Goal: Find specific page/section: Find specific page/section

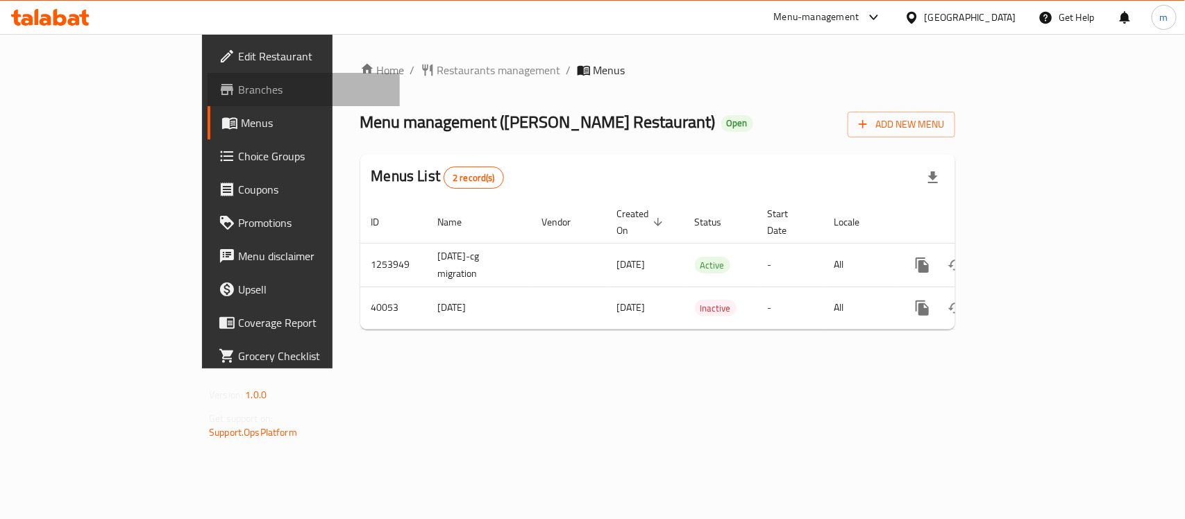
click at [238, 81] on span "Branches" at bounding box center [313, 89] width 151 height 17
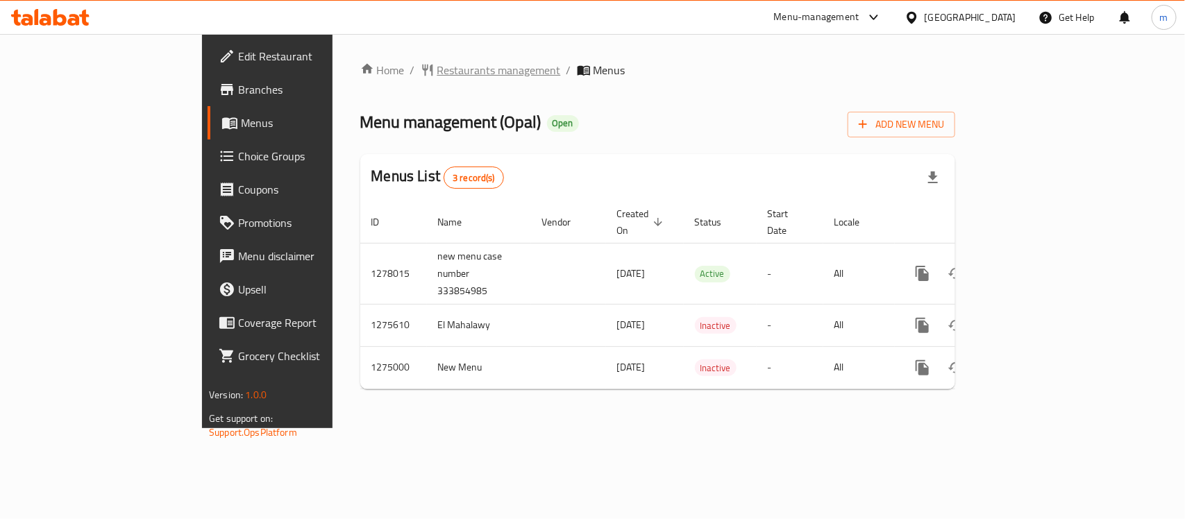
click at [437, 71] on span "Restaurants management" at bounding box center [499, 70] width 124 height 17
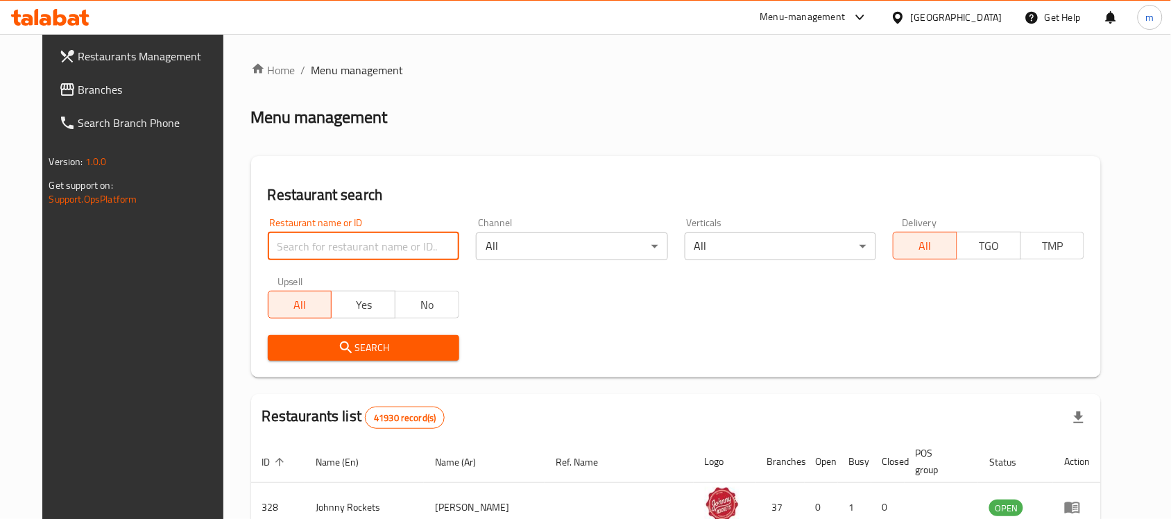
paste input "691408"
type input "691408"
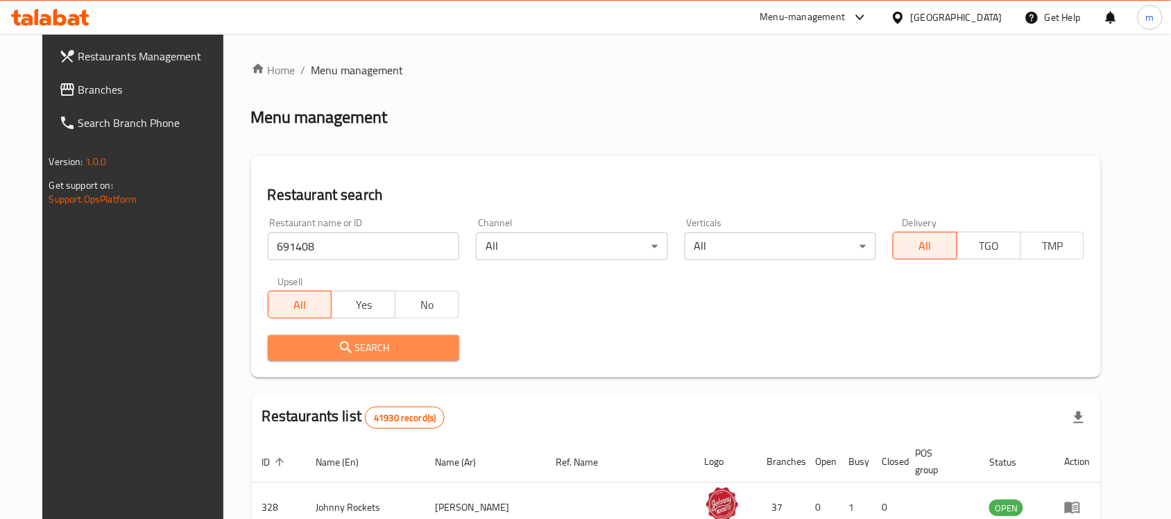
click at [294, 346] on span "Search" at bounding box center [363, 347] width 169 height 17
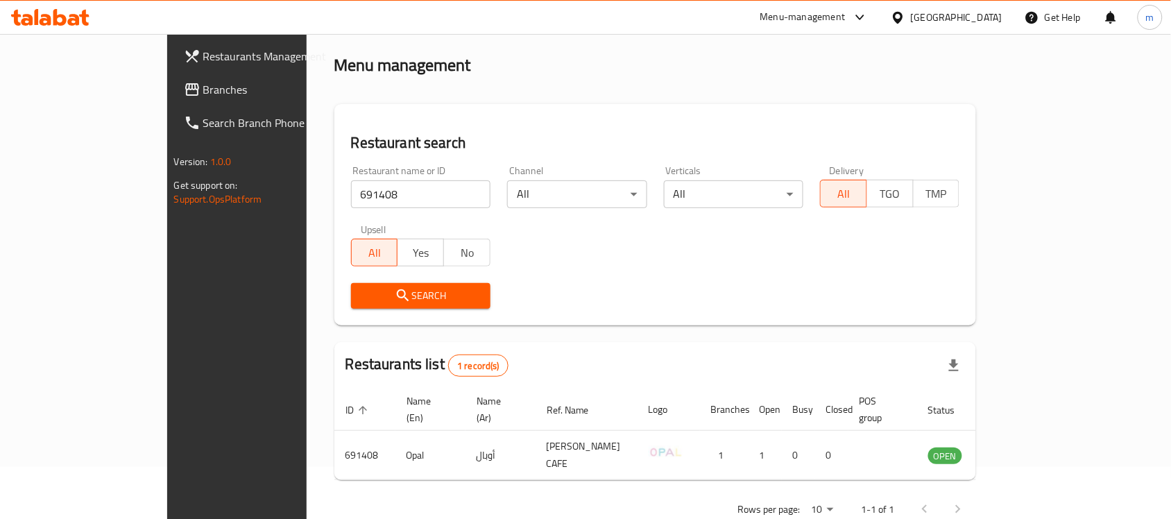
scroll to position [73, 0]
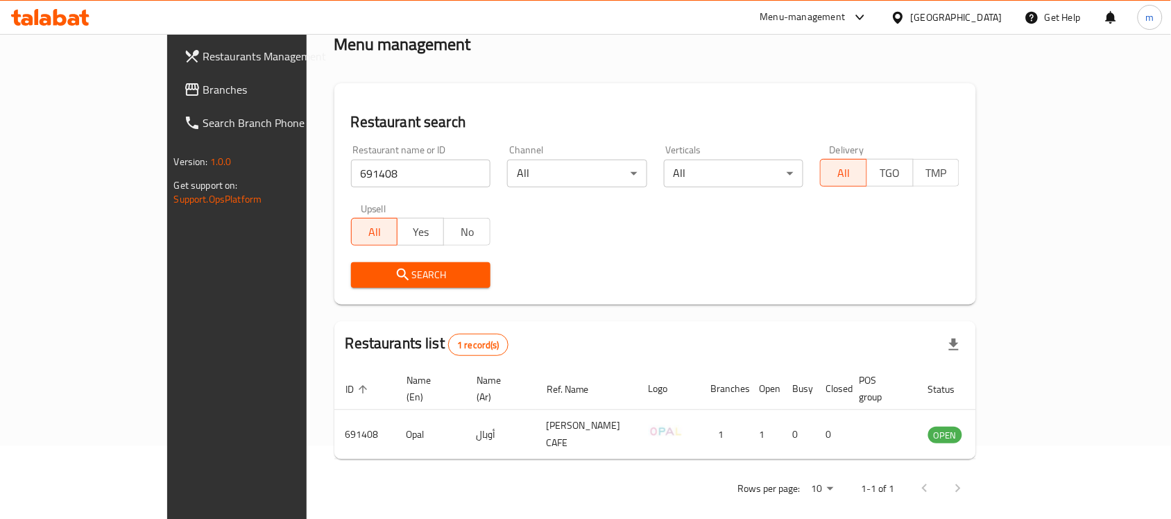
click at [918, 21] on div "[GEOGRAPHIC_DATA]" at bounding box center [957, 17] width 92 height 15
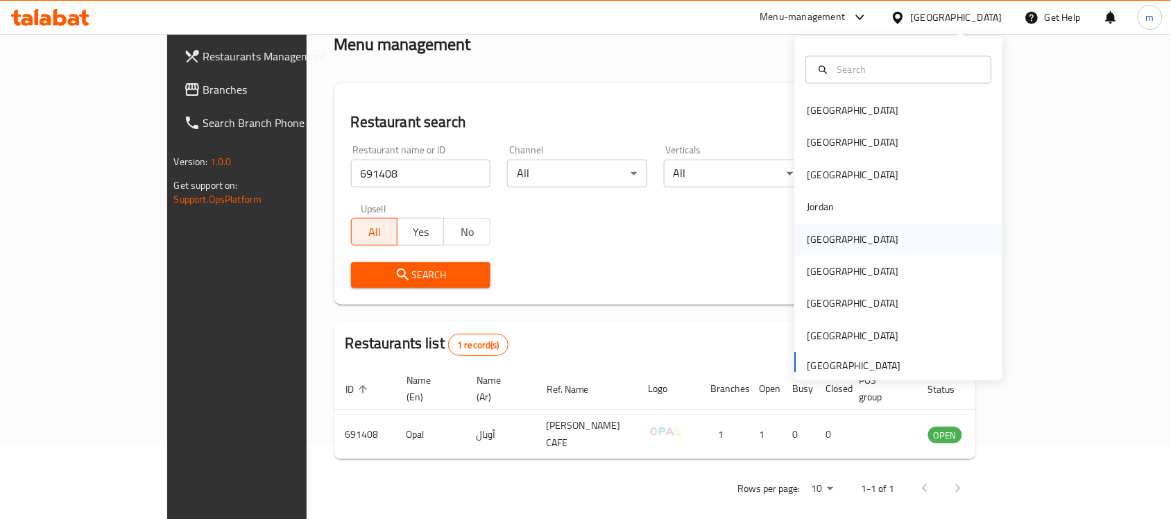
click at [808, 239] on div "Kuwait" at bounding box center [854, 239] width 92 height 15
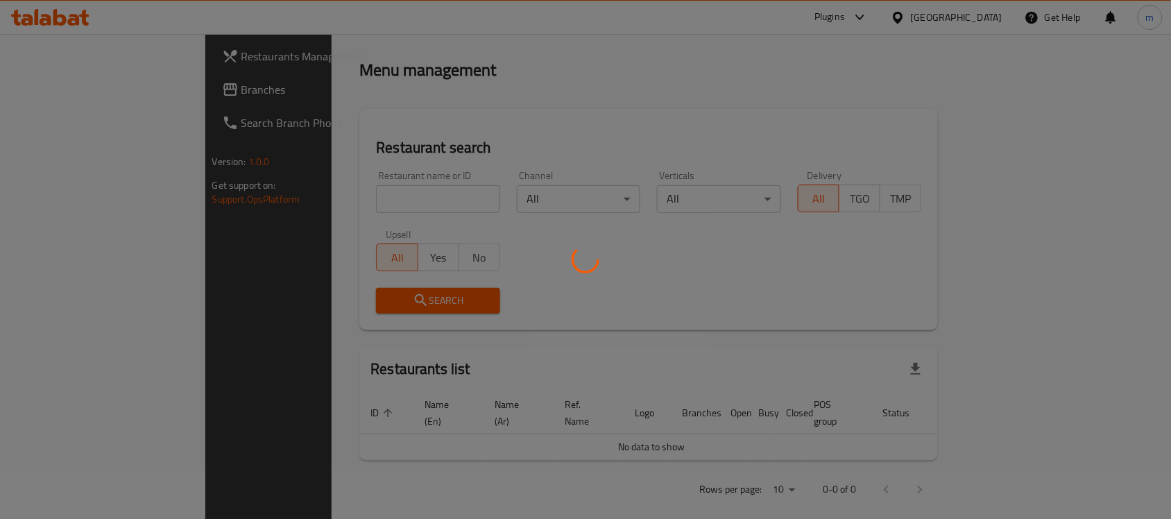
scroll to position [73, 0]
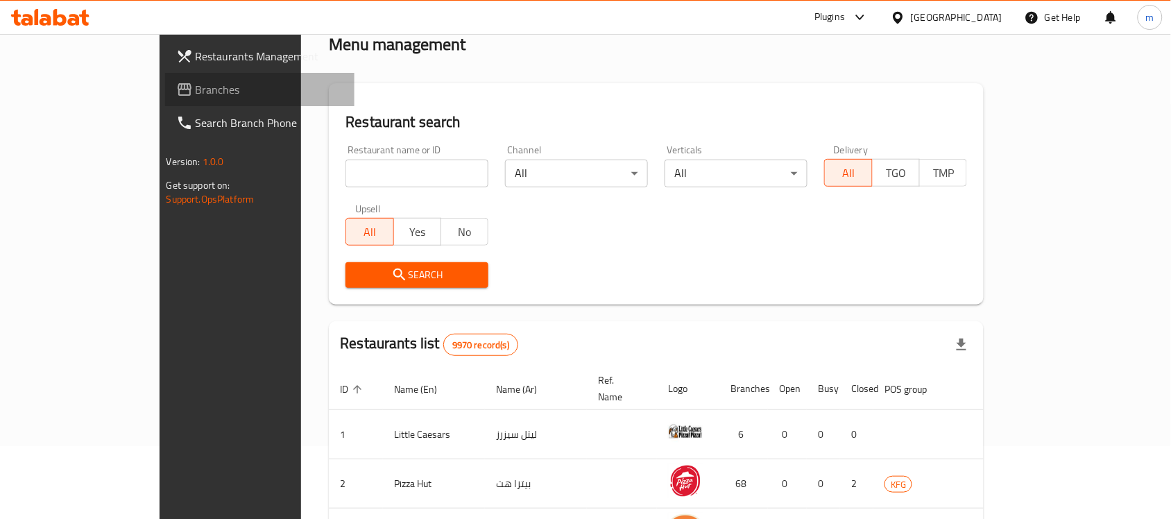
click at [196, 91] on span "Branches" at bounding box center [270, 89] width 149 height 17
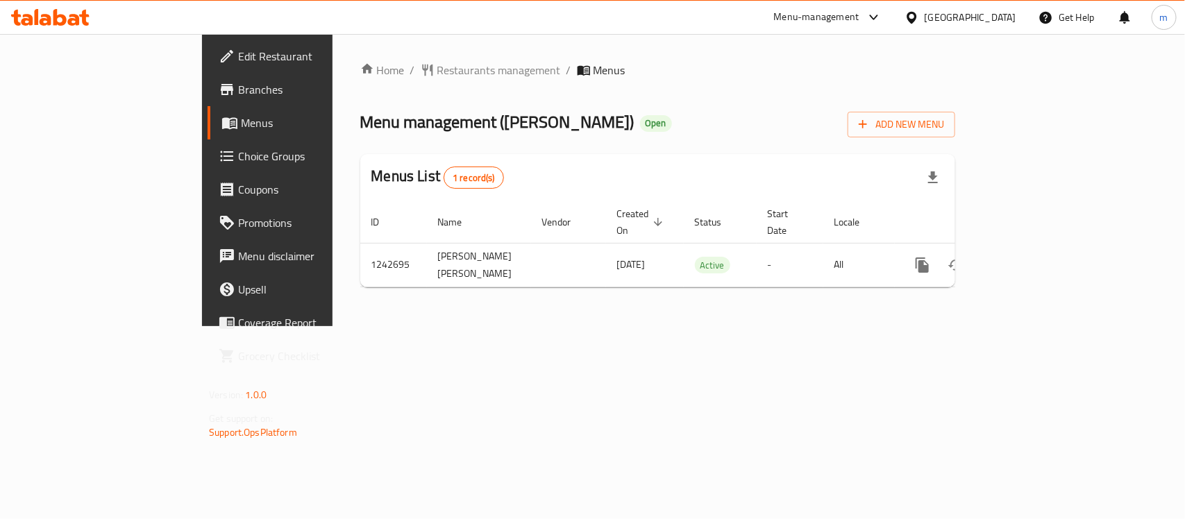
click at [919, 17] on icon at bounding box center [911, 17] width 15 height 15
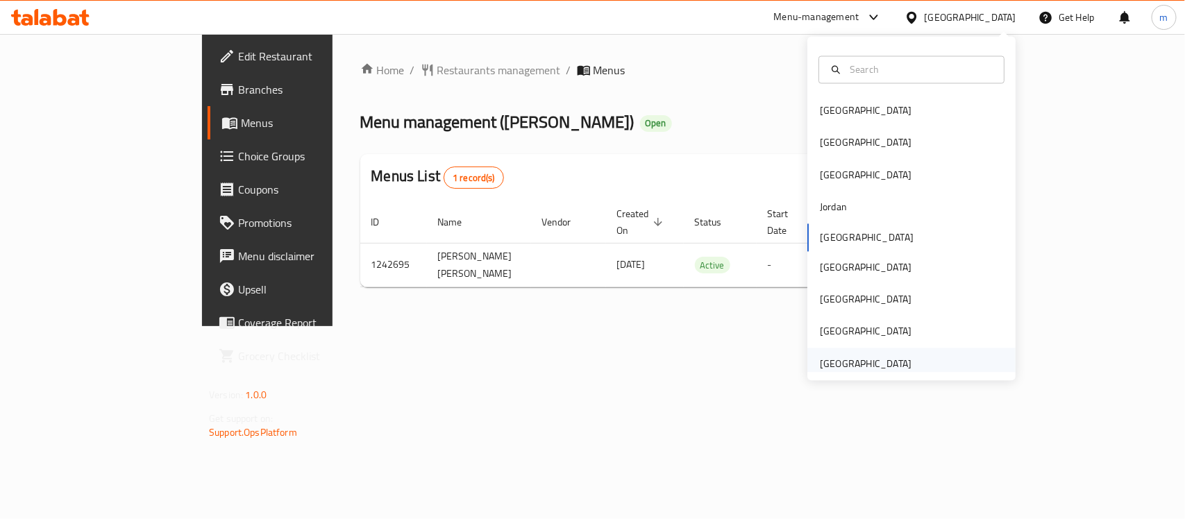
click at [848, 359] on div "[GEOGRAPHIC_DATA]" at bounding box center [866, 363] width 92 height 15
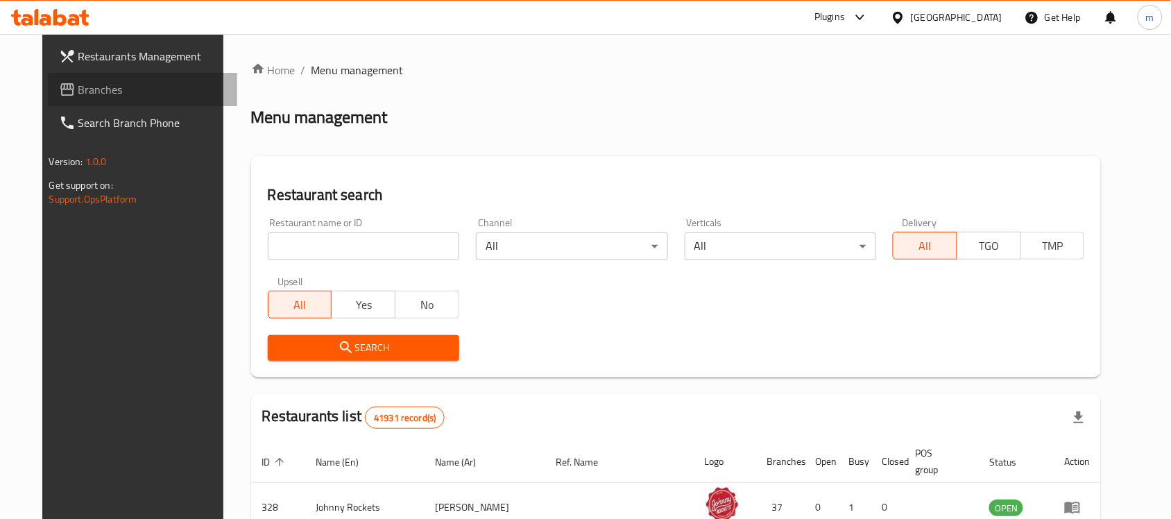
click at [110, 85] on span "Branches" at bounding box center [152, 89] width 149 height 17
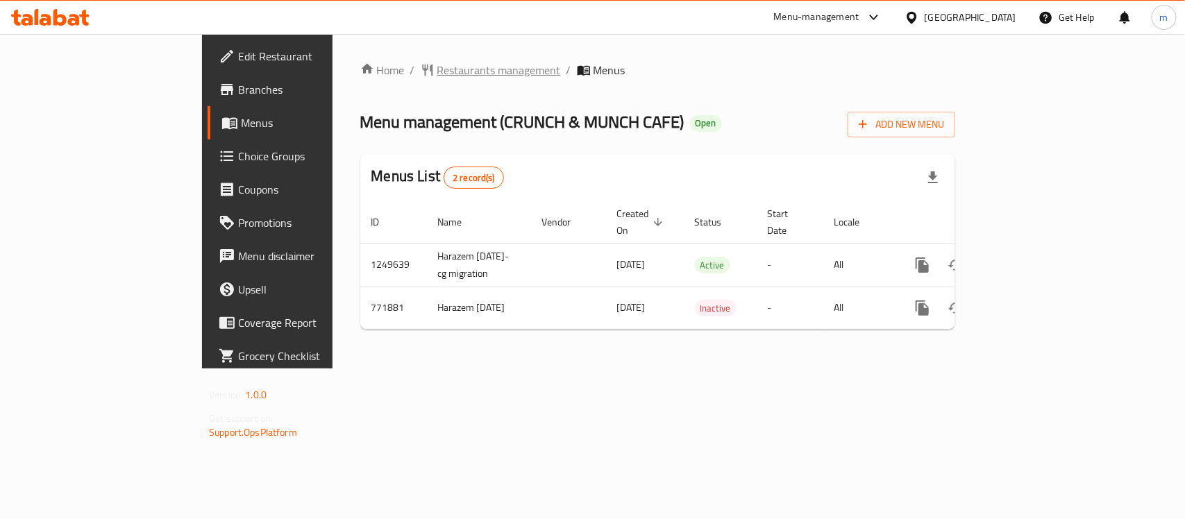
click at [437, 62] on span "Restaurants management" at bounding box center [499, 70] width 124 height 17
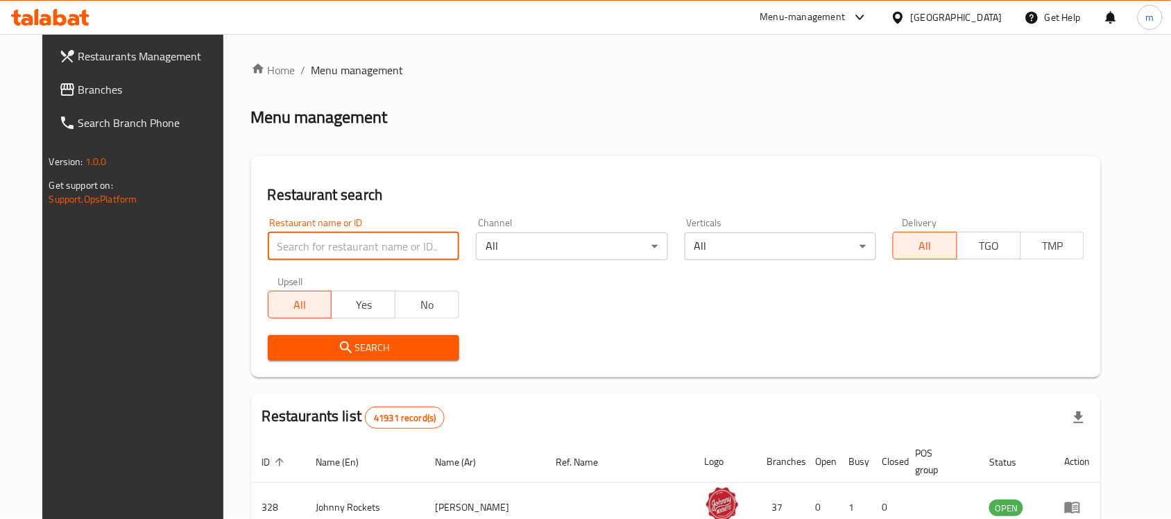
paste input "651647"
type input "651647"
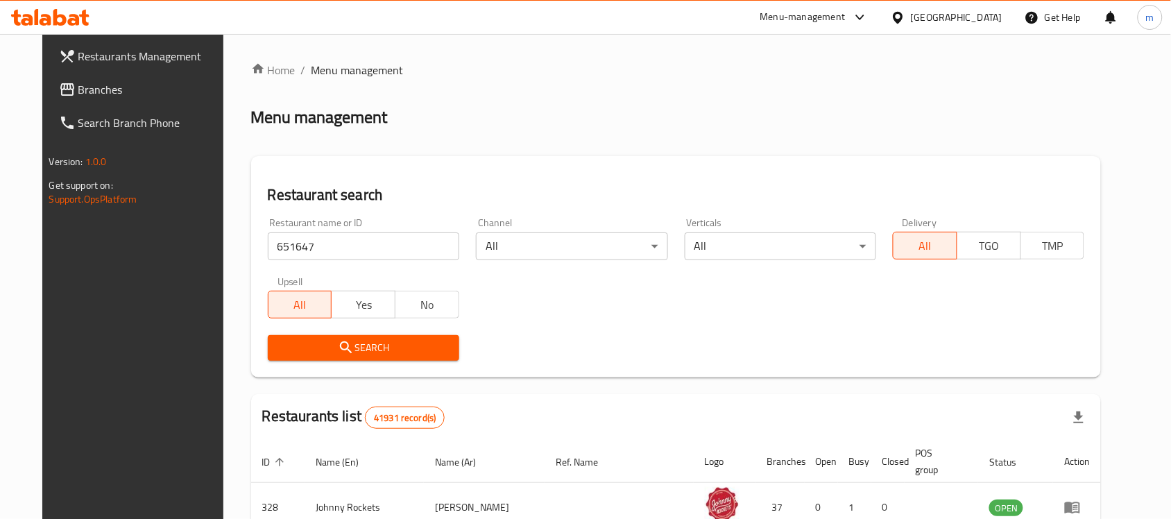
click at [352, 346] on span "Search" at bounding box center [363, 347] width 169 height 17
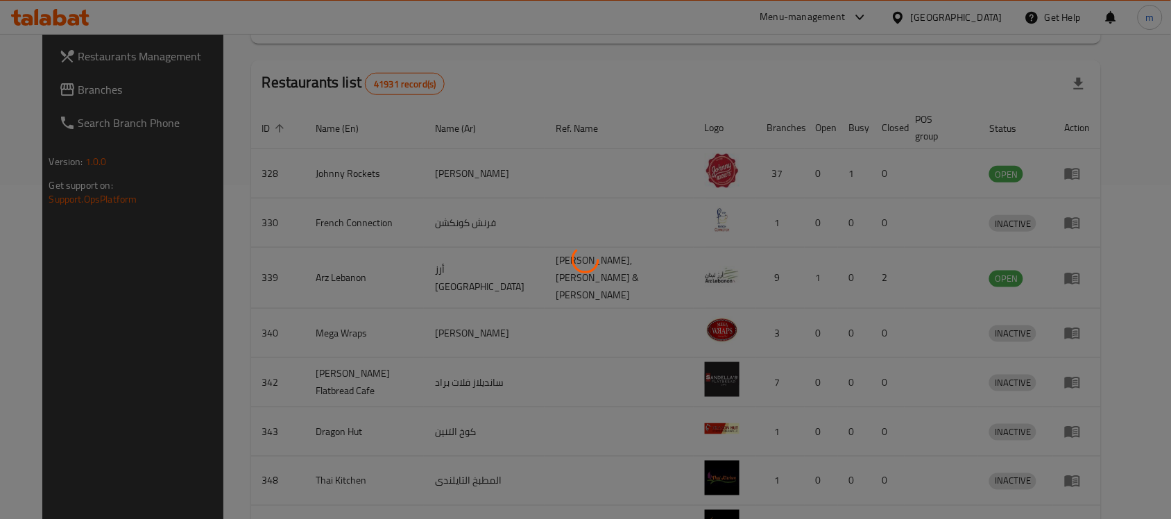
scroll to position [73, 0]
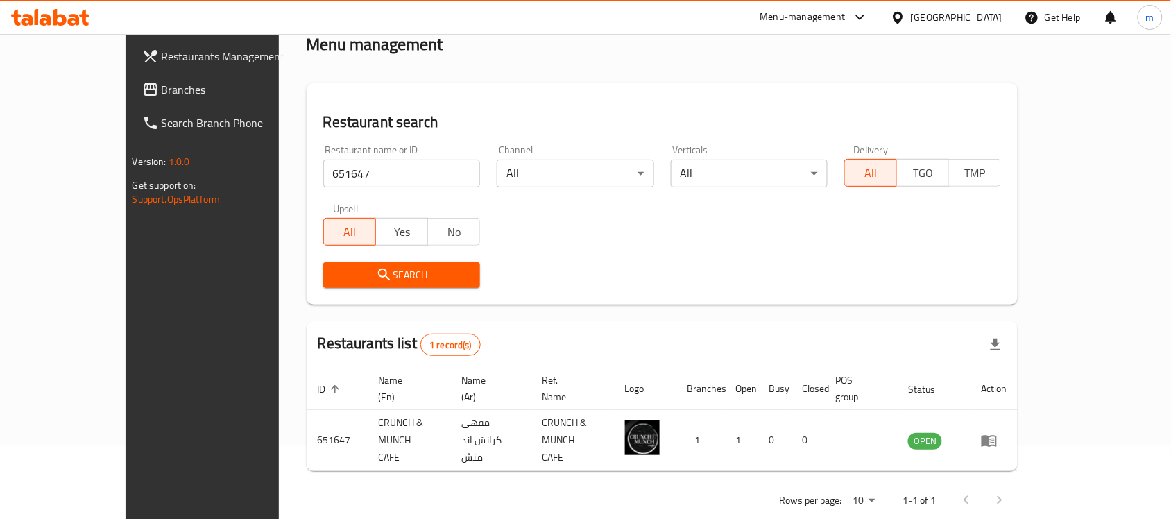
click at [899, 16] on icon at bounding box center [898, 17] width 15 height 15
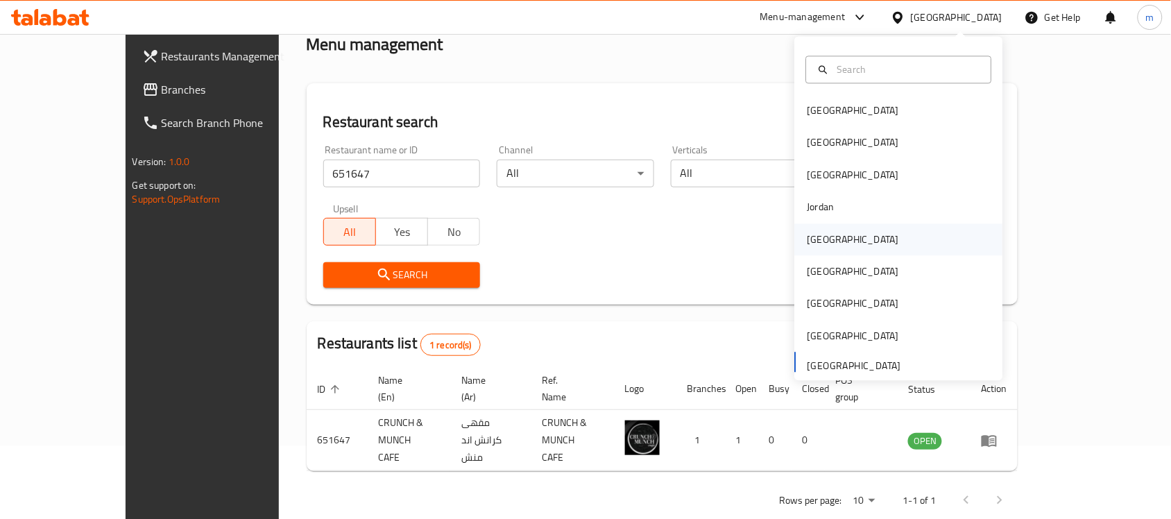
click at [821, 241] on div "Kuwait" at bounding box center [854, 239] width 92 height 15
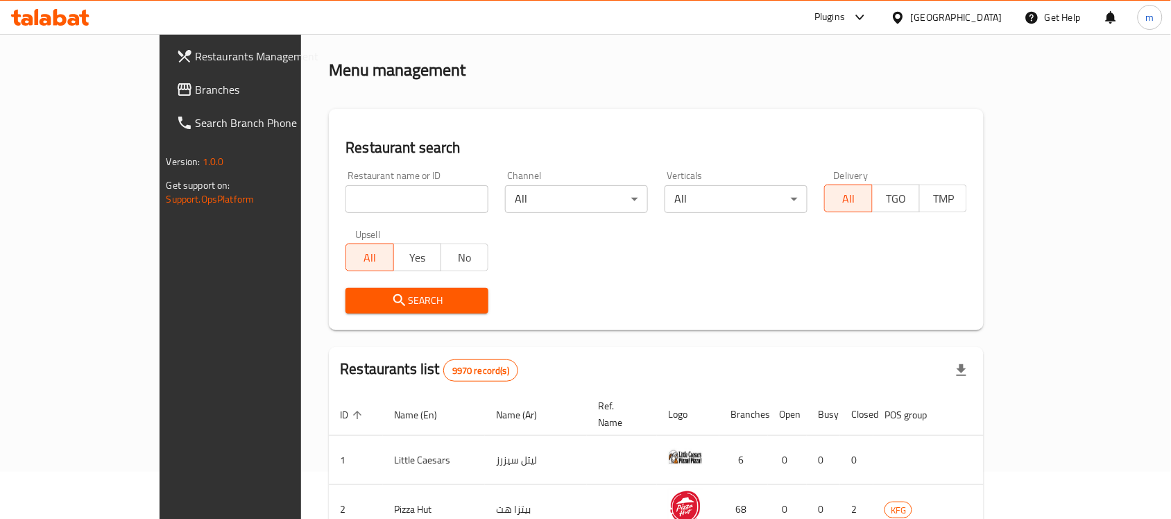
scroll to position [73, 0]
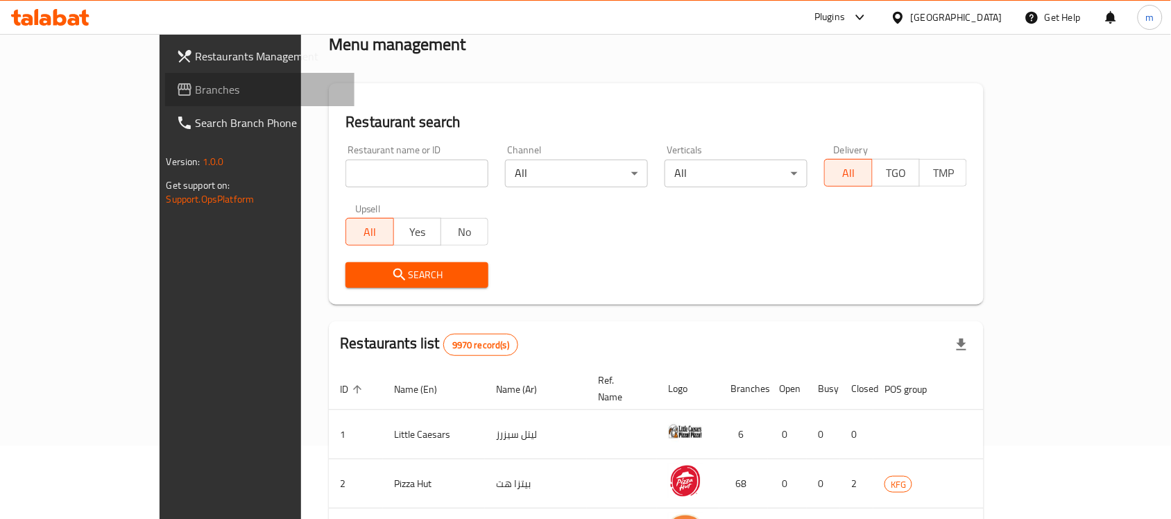
click at [196, 95] on span "Branches" at bounding box center [270, 89] width 149 height 17
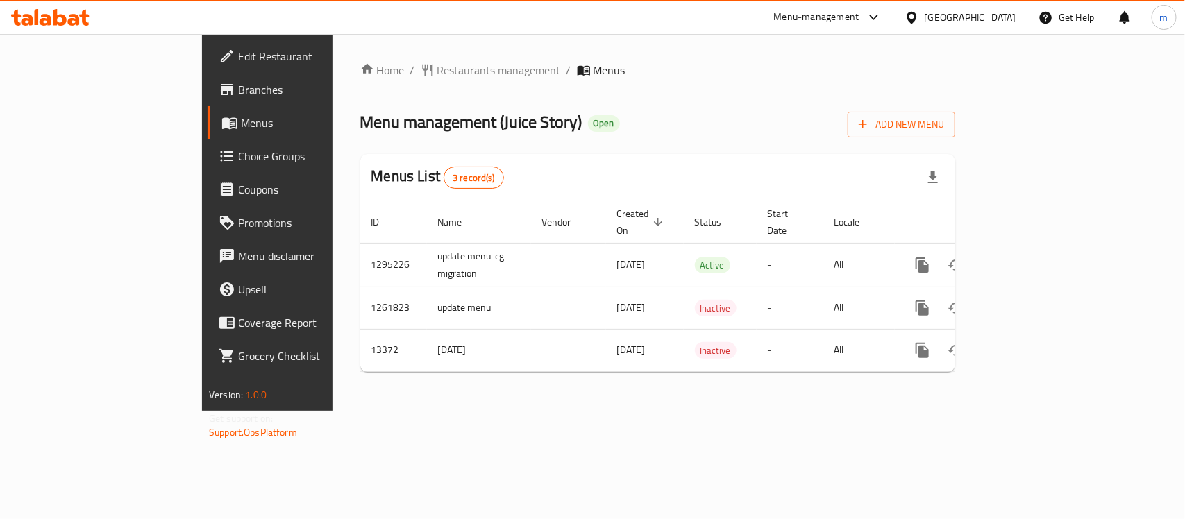
click at [916, 17] on icon at bounding box center [911, 17] width 10 height 12
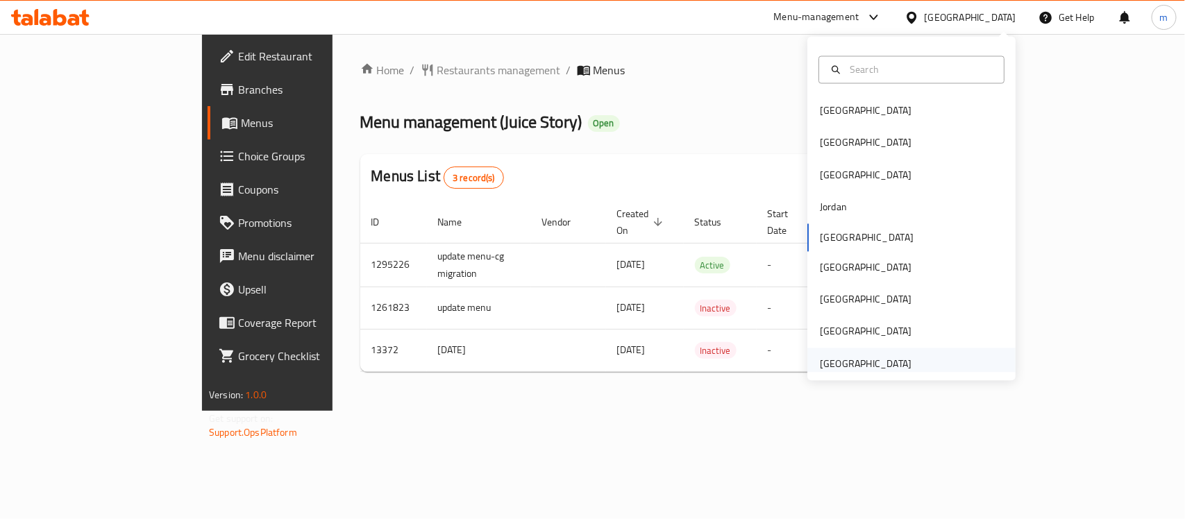
click at [866, 358] on div "[GEOGRAPHIC_DATA]" at bounding box center [866, 363] width 92 height 15
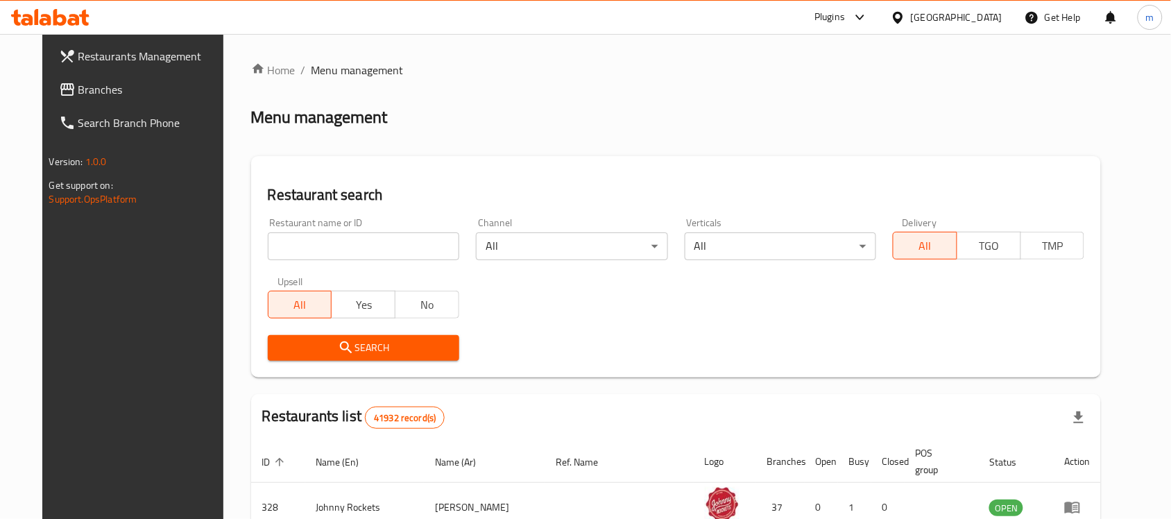
click at [80, 96] on span "Branches" at bounding box center [152, 89] width 149 height 17
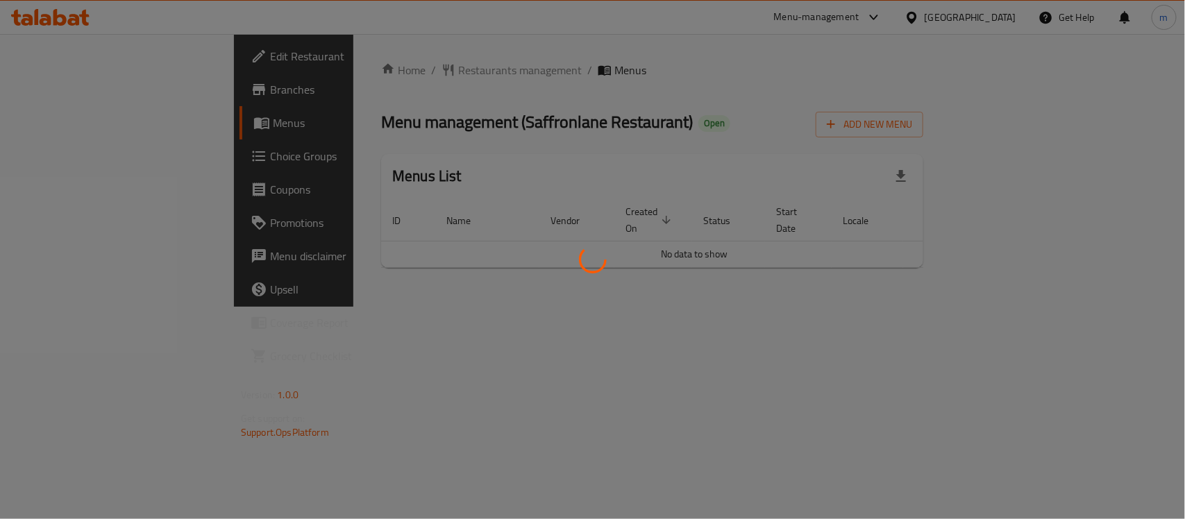
click at [386, 65] on div at bounding box center [592, 259] width 1185 height 519
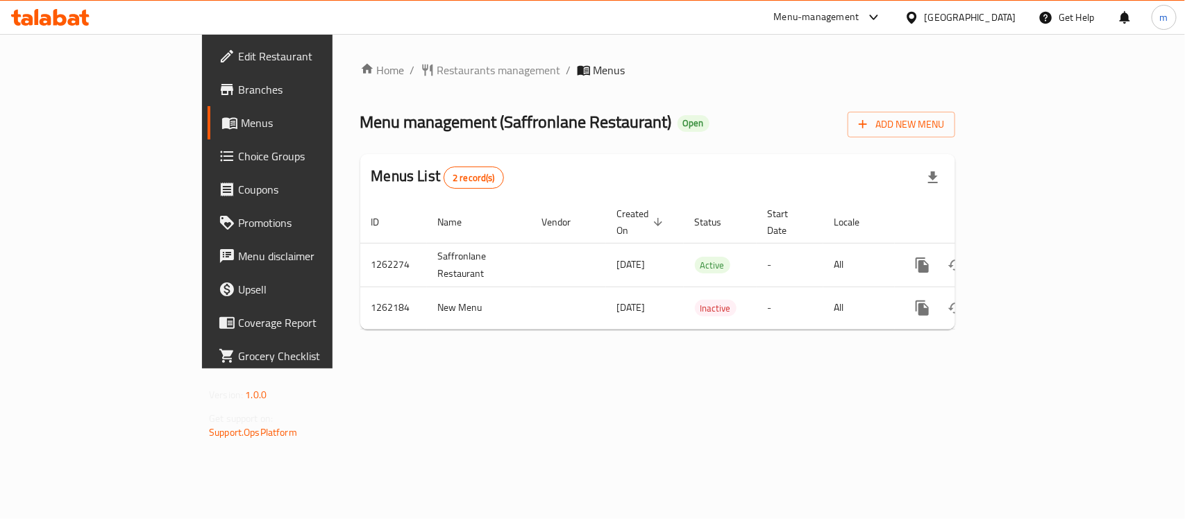
click at [362, 80] on div "Home / Restaurants management / Menus Menu management ( Saffronlane Restaurant …" at bounding box center [657, 201] width 595 height 279
click at [437, 74] on span "Restaurants management" at bounding box center [499, 70] width 124 height 17
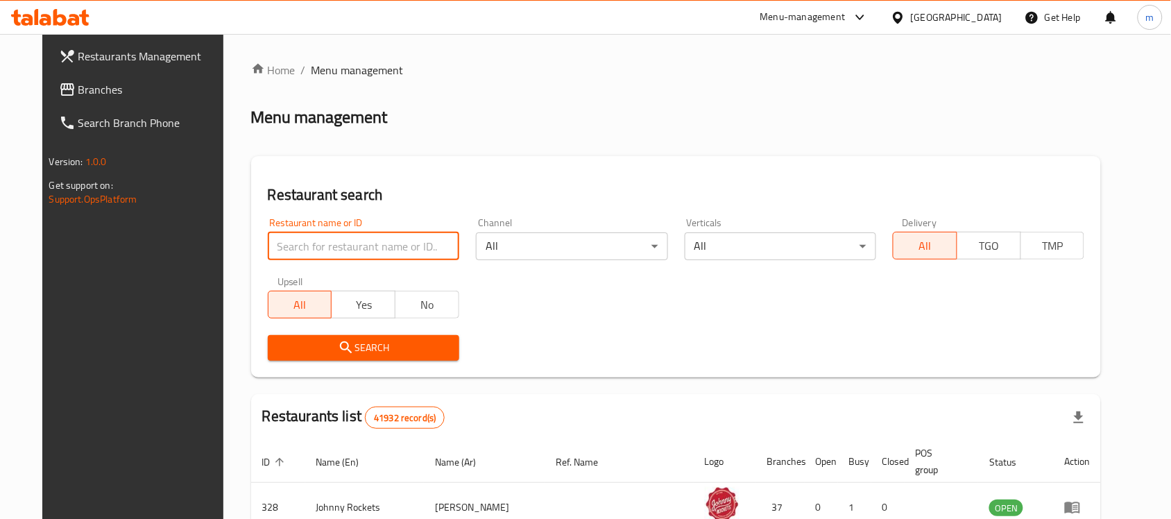
click at [344, 258] on input "search" at bounding box center [364, 246] width 192 height 28
paste input "685457"
type input "685457"
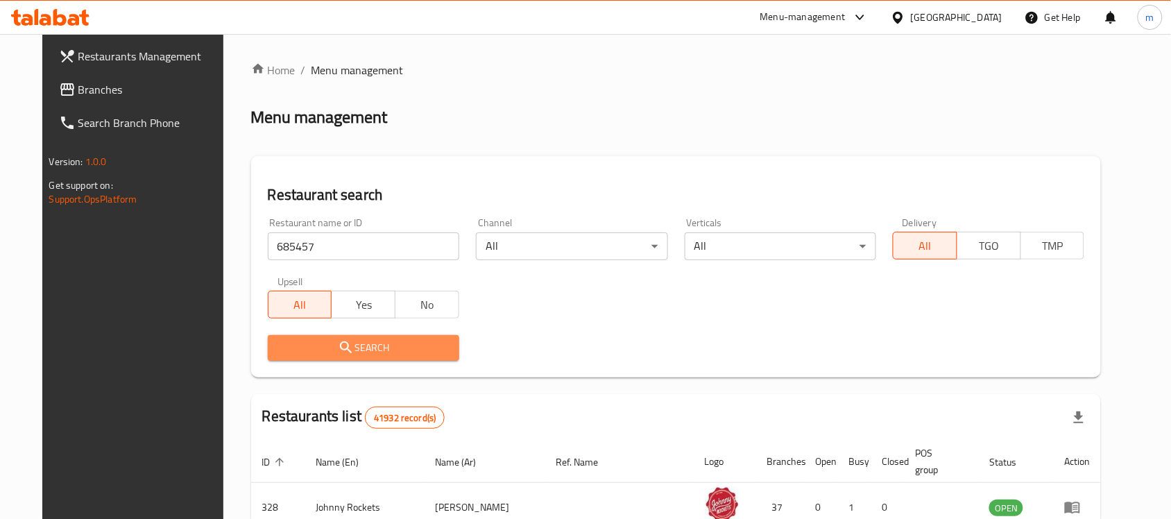
click at [373, 345] on span "Search" at bounding box center [363, 347] width 169 height 17
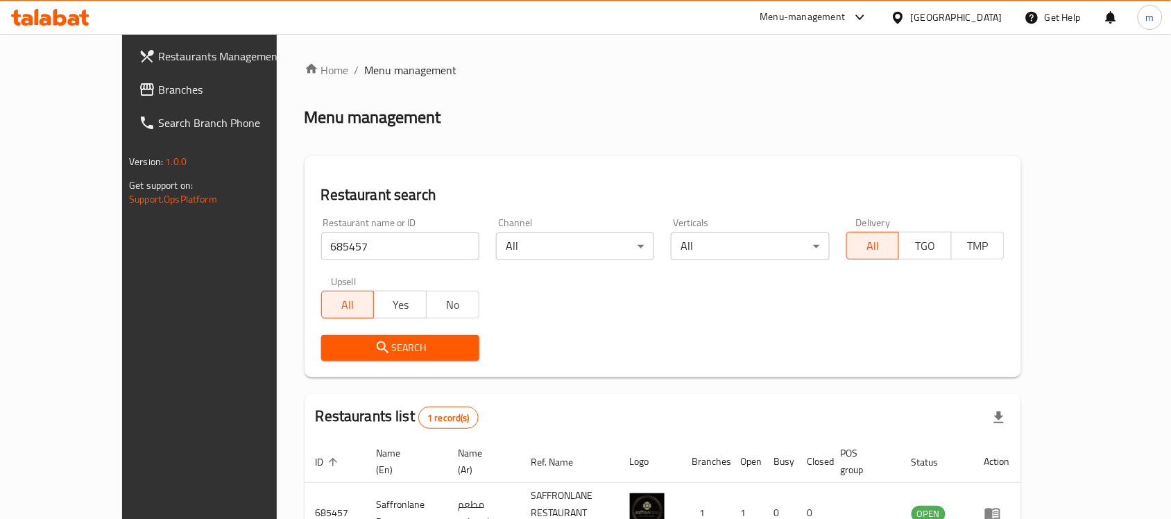
scroll to position [73, 0]
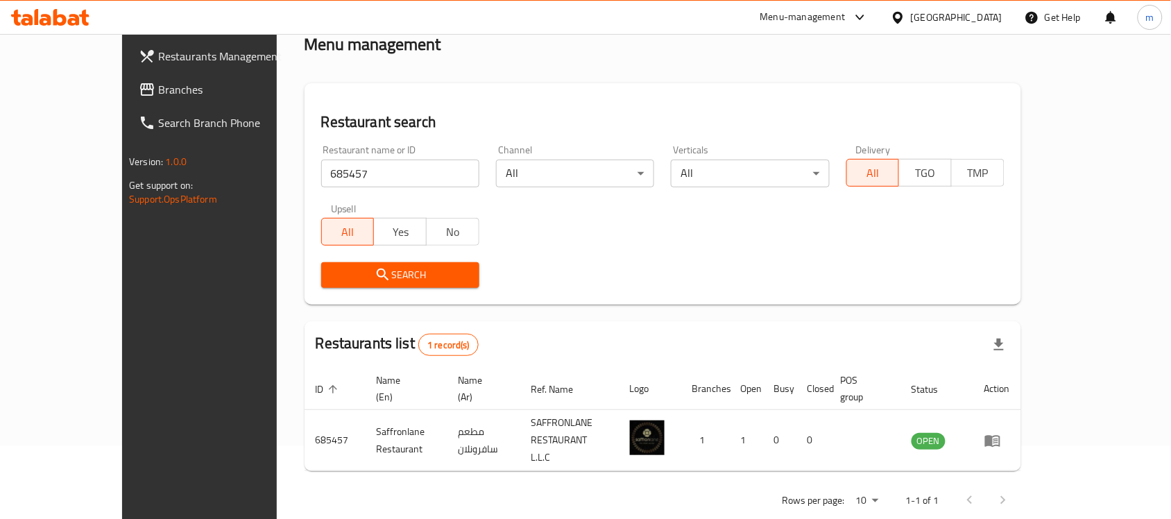
click at [902, 24] on icon at bounding box center [898, 17] width 15 height 15
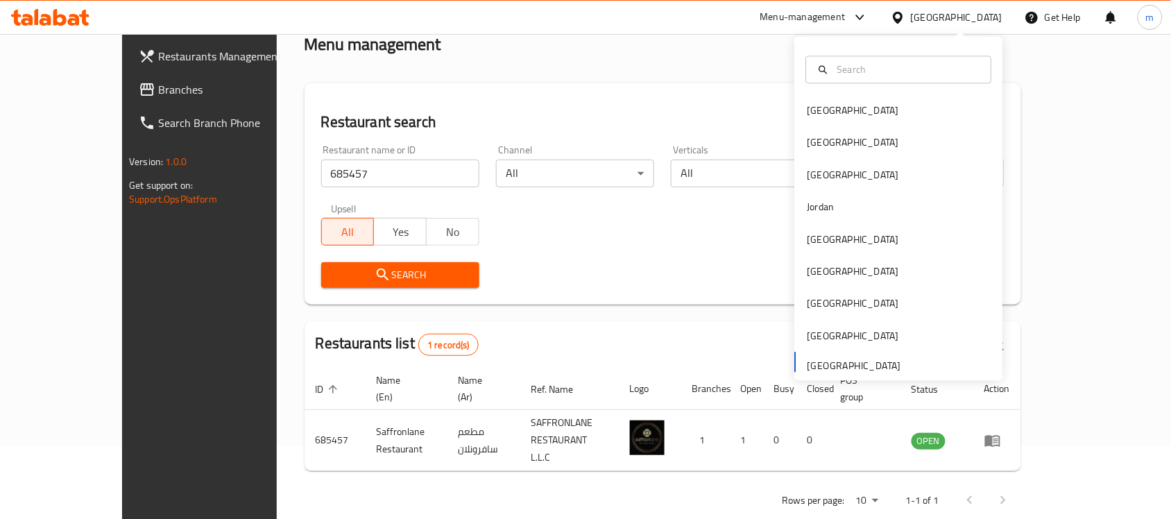
click at [158, 95] on span "Branches" at bounding box center [232, 89] width 149 height 17
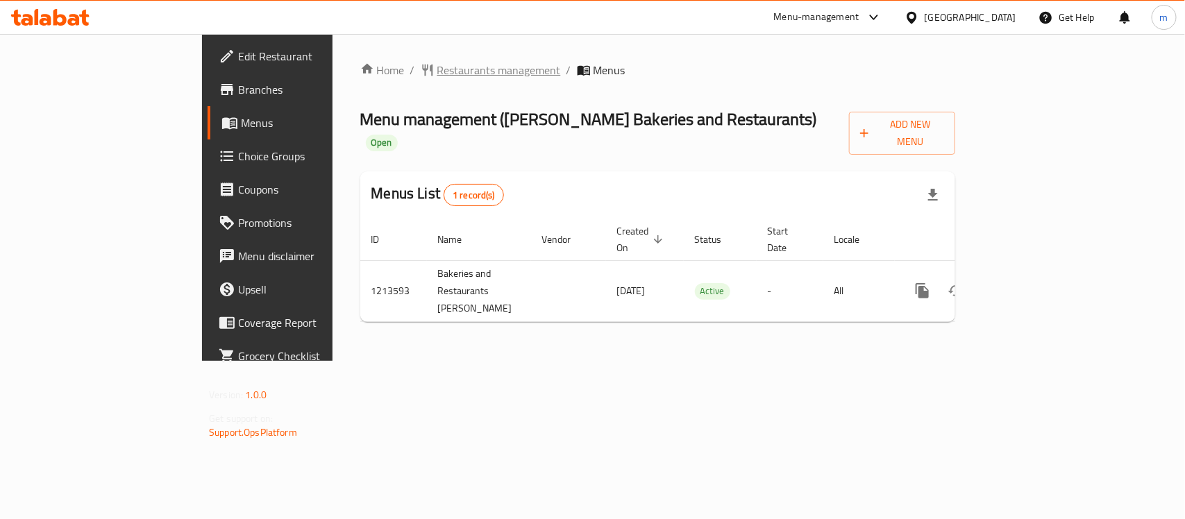
click at [437, 74] on span "Restaurants management" at bounding box center [499, 70] width 124 height 17
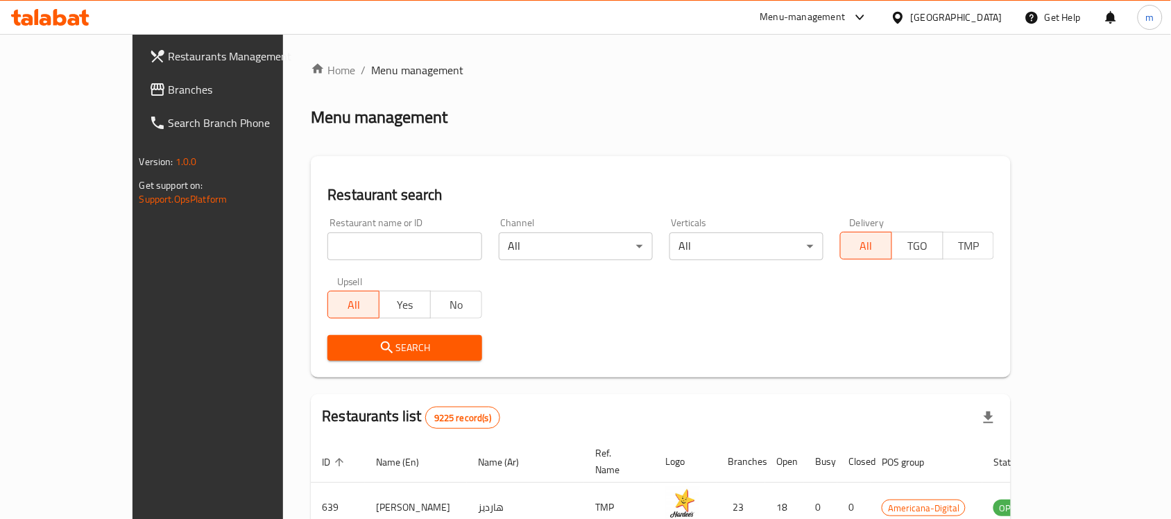
click at [346, 245] on input "search" at bounding box center [405, 246] width 154 height 28
paste input "671938"
type input "671938"
click at [379, 341] on icon "submit" at bounding box center [387, 347] width 17 height 17
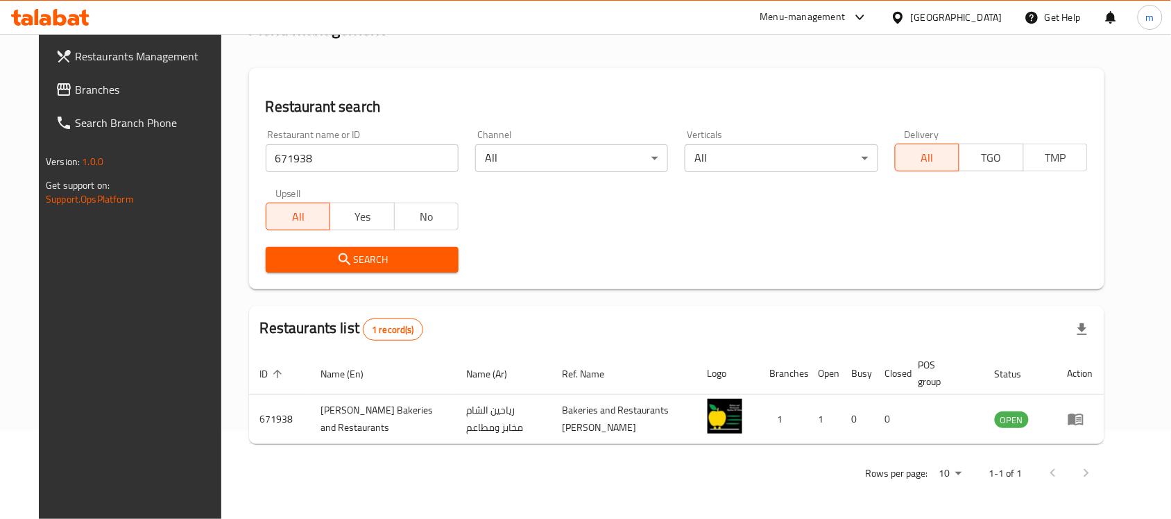
scroll to position [88, 0]
click at [903, 19] on icon at bounding box center [898, 17] width 10 height 12
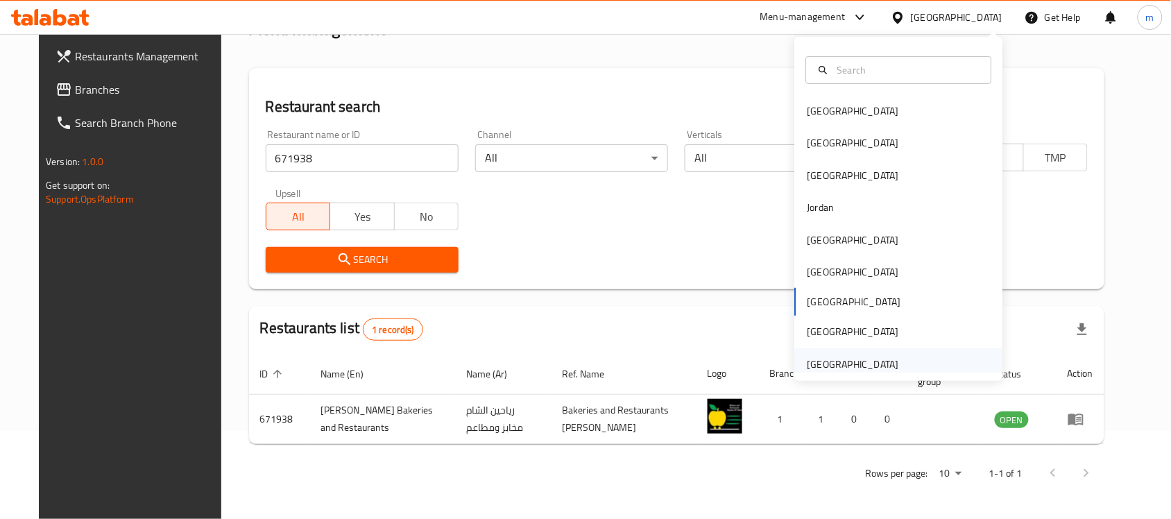
click at [815, 363] on div "[GEOGRAPHIC_DATA]" at bounding box center [854, 364] width 92 height 15
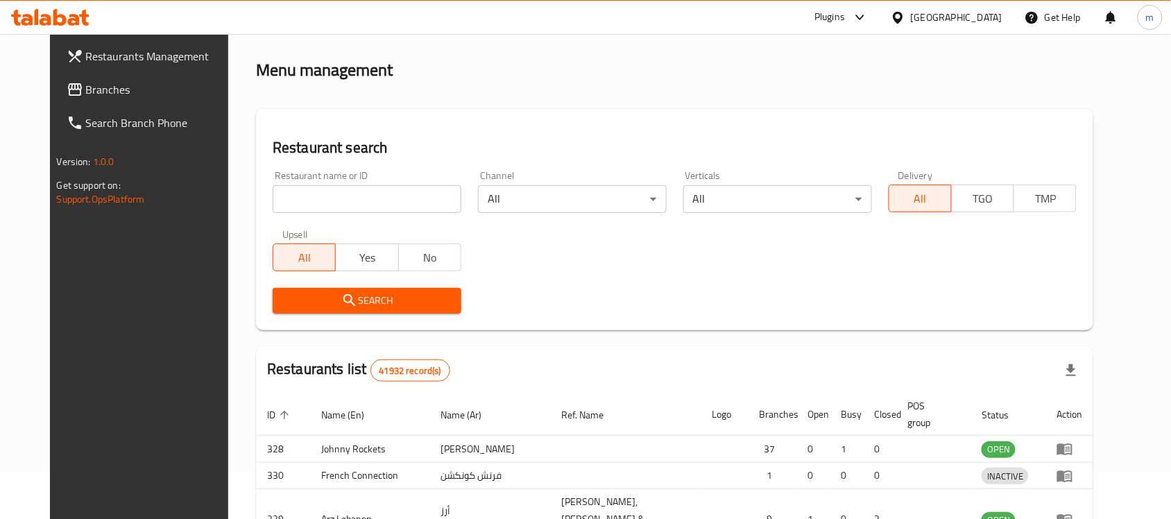
scroll to position [88, 0]
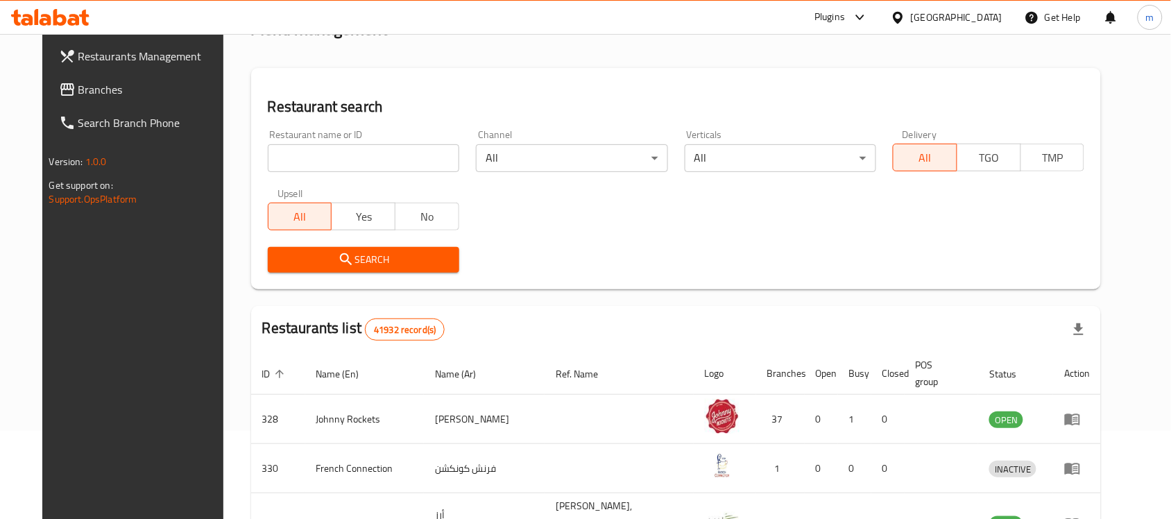
click at [85, 96] on span "Branches" at bounding box center [152, 89] width 149 height 17
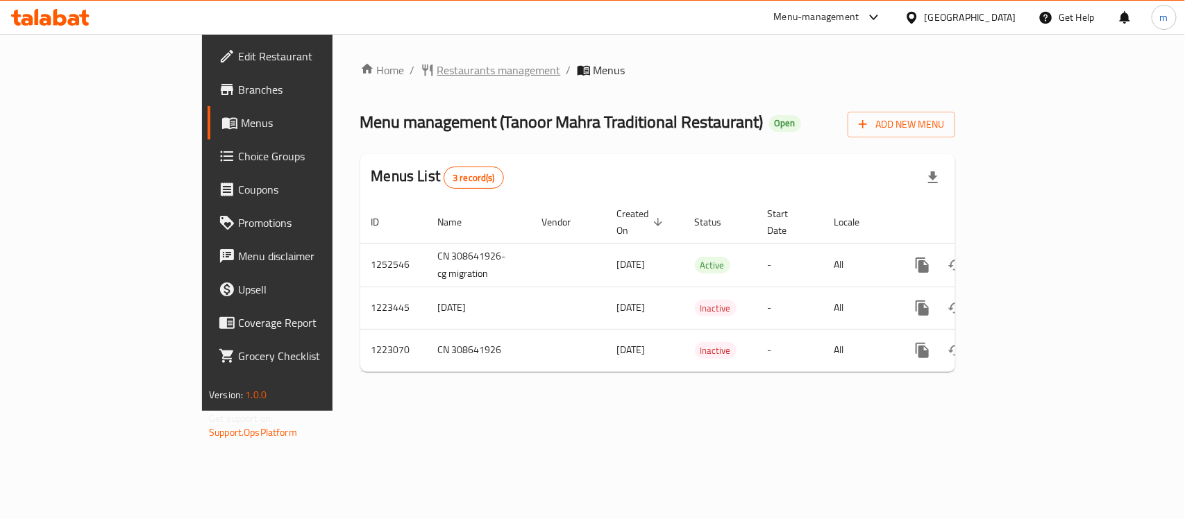
click at [437, 67] on span "Restaurants management" at bounding box center [499, 70] width 124 height 17
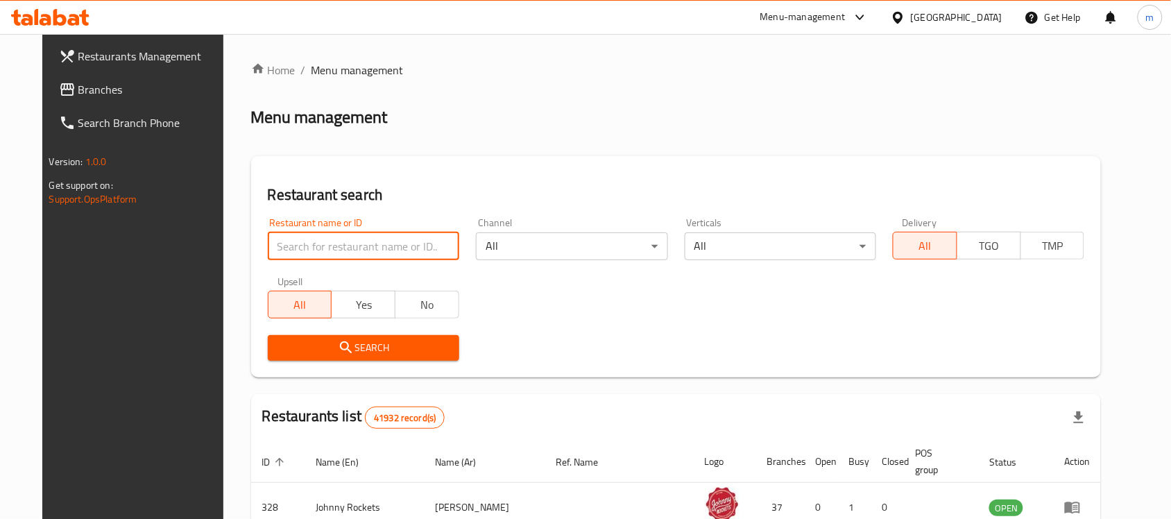
click at [377, 251] on input "search" at bounding box center [364, 246] width 192 height 28
paste input "640986"
type input "640986"
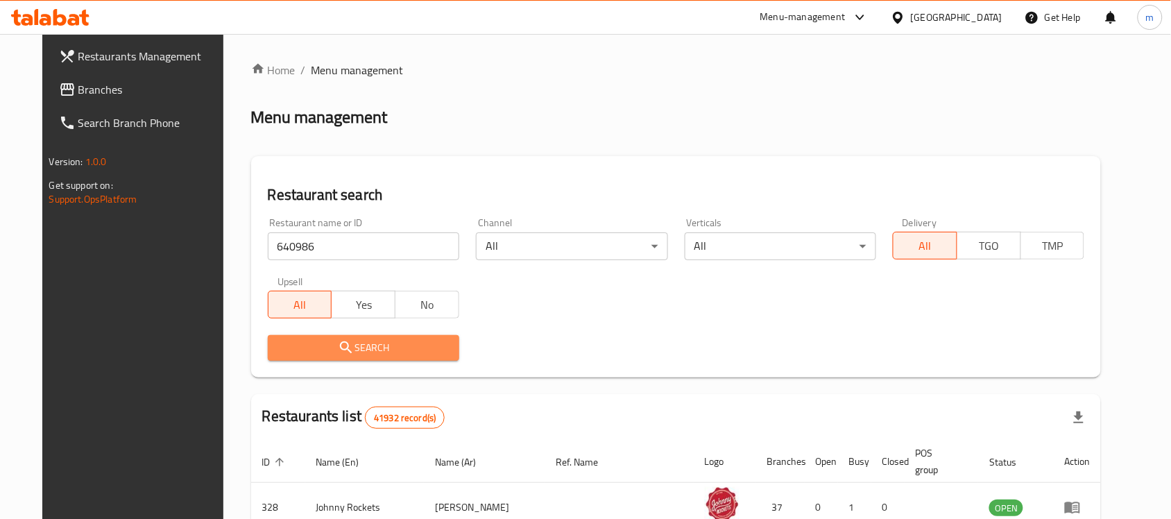
click at [338, 347] on icon "submit" at bounding box center [346, 347] width 17 height 17
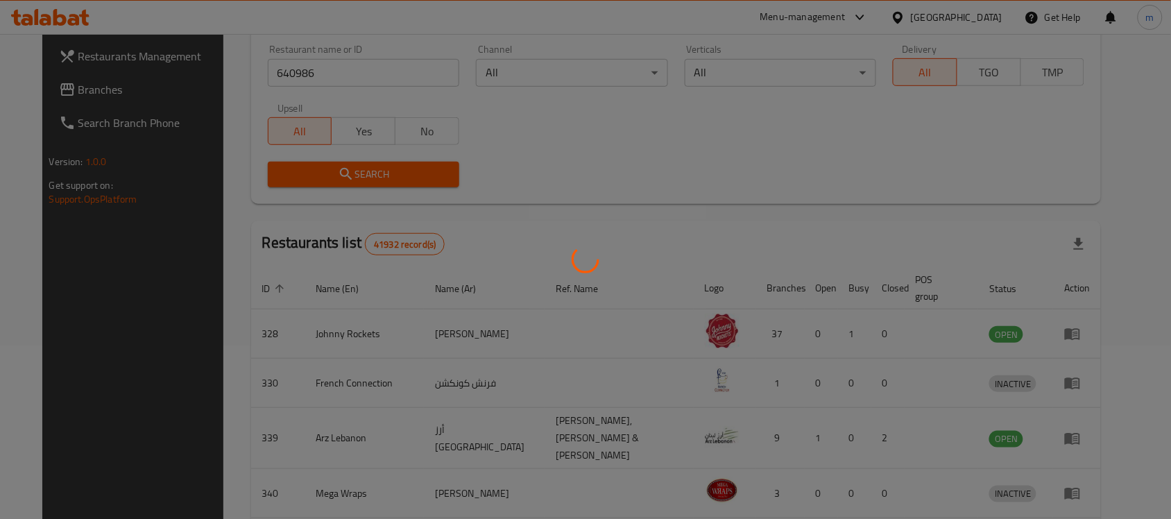
scroll to position [88, 0]
